Goal: Check status

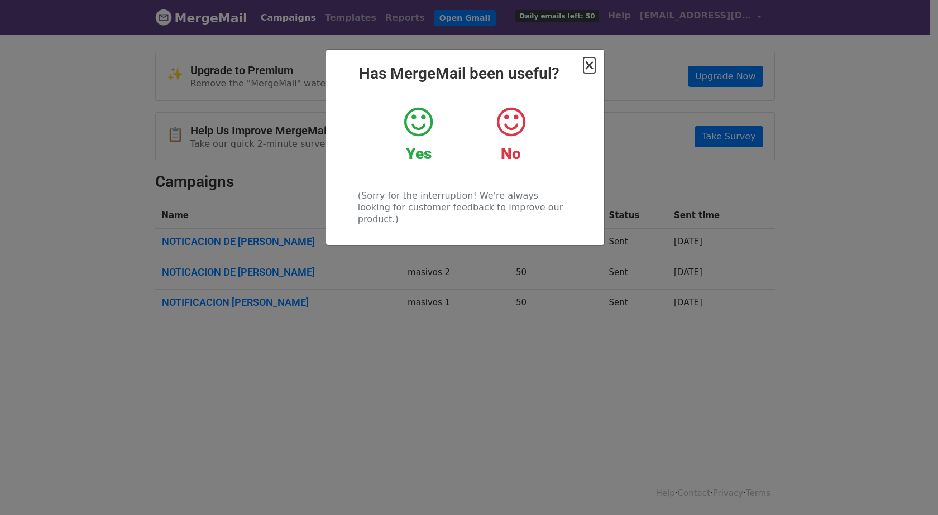
click at [588, 68] on span "×" at bounding box center [588, 65] width 11 height 16
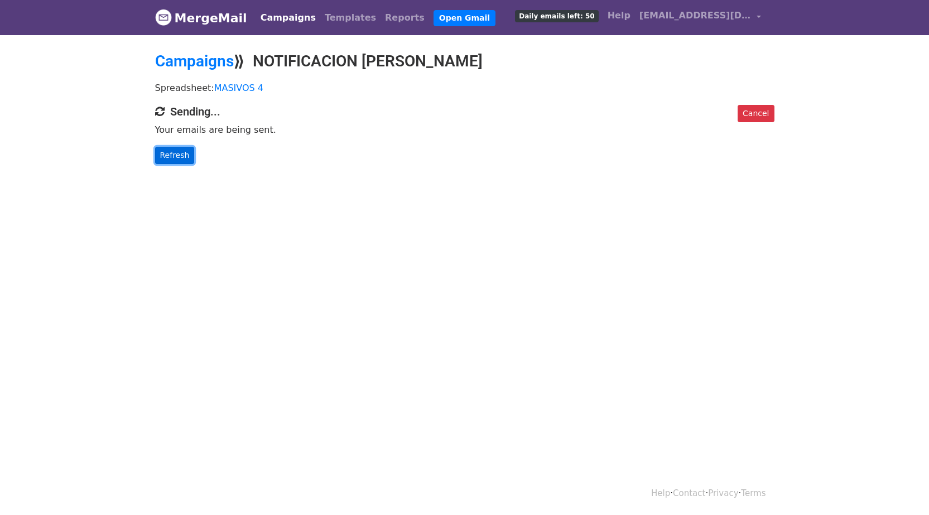
click at [156, 151] on link "Refresh" at bounding box center [175, 155] width 40 height 17
